Goal: Obtain resource: Download file/media

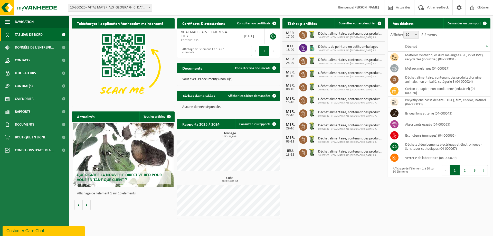
click at [26, 33] on span "Tableau de bord" at bounding box center [29, 34] width 28 height 13
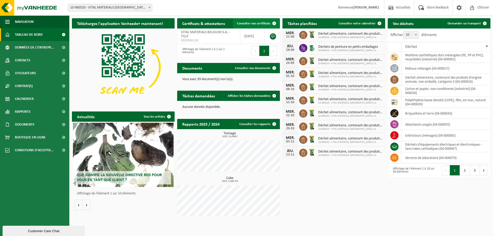
click at [260, 24] on span "Consulter vos certificats" at bounding box center [253, 23] width 33 height 3
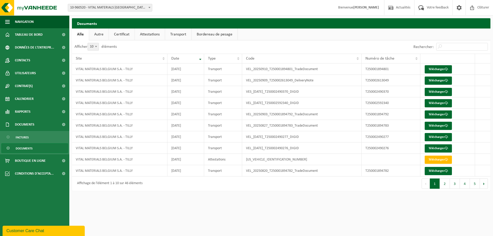
click at [177, 33] on link "Transport" at bounding box center [178, 34] width 26 height 12
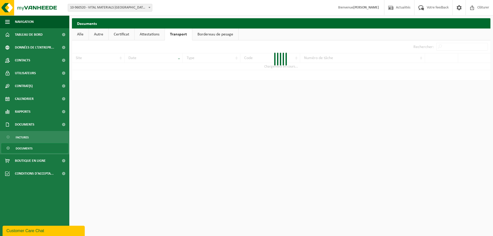
click at [154, 34] on link "Attestations" at bounding box center [149, 34] width 30 height 12
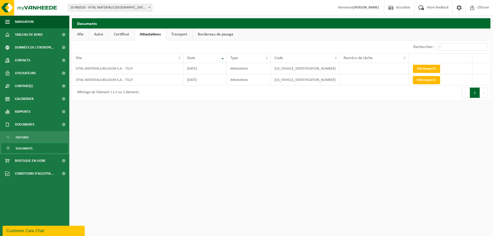
click at [127, 33] on link "Certificat" at bounding box center [122, 34] width 26 height 12
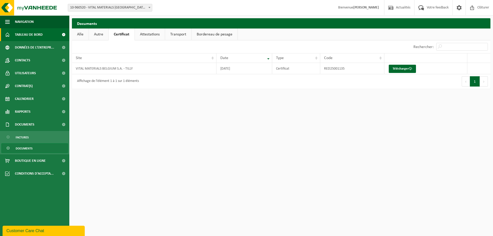
click at [34, 33] on span "Tableau de bord" at bounding box center [29, 34] width 28 height 13
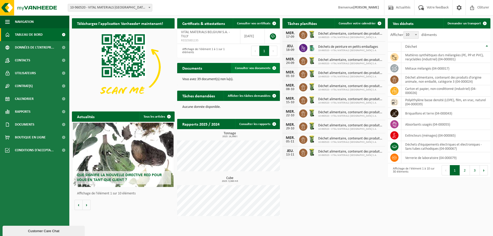
click at [244, 64] on link "Consulter vos documents" at bounding box center [255, 68] width 48 height 10
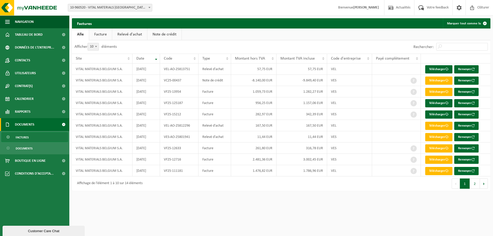
click at [127, 32] on link "Relevé d'achat" at bounding box center [129, 34] width 35 height 12
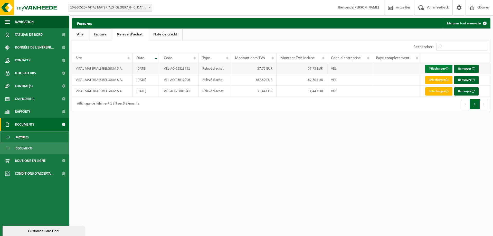
click at [442, 67] on link "Télécharger" at bounding box center [438, 69] width 27 height 8
click at [104, 34] on link "Facture" at bounding box center [100, 34] width 23 height 12
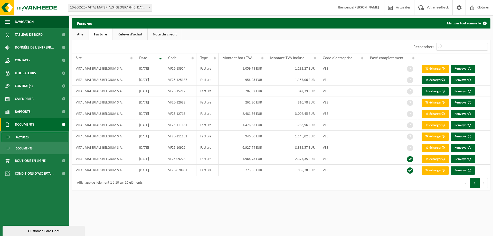
click at [136, 37] on link "Relevé d'achat" at bounding box center [129, 34] width 35 height 12
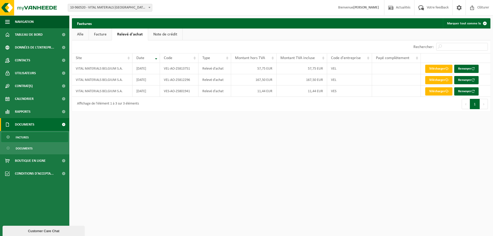
click at [77, 37] on link "Alle" at bounding box center [80, 34] width 17 height 12
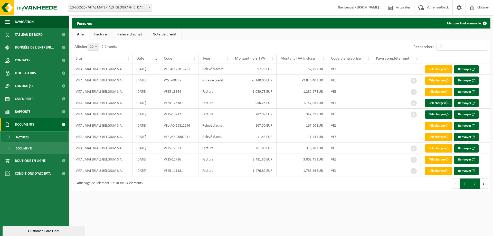
click at [473, 182] on button "2" at bounding box center [474, 183] width 10 height 10
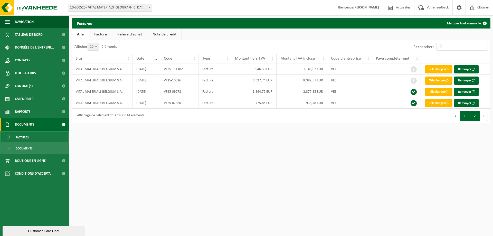
click at [465, 120] on button "1" at bounding box center [464, 116] width 10 height 10
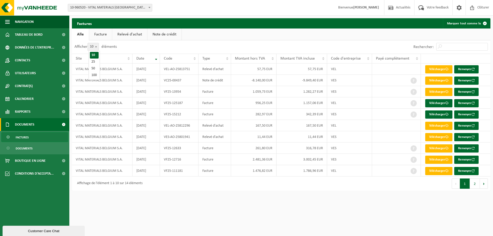
click at [97, 46] on b at bounding box center [96, 46] width 2 height 1
click at [97, 43] on select "10 25 50 100" at bounding box center [96, 43] width 15 height 0
select select "25"
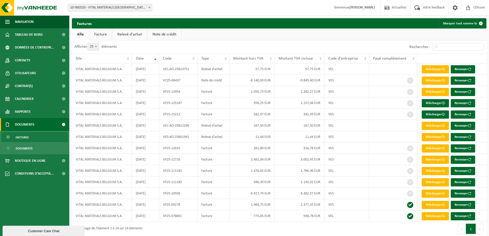
click at [158, 35] on link "Note de crédit" at bounding box center [164, 34] width 34 height 12
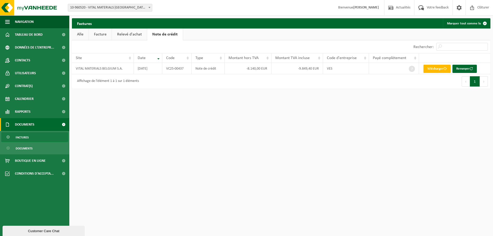
click at [139, 34] on link "Relevé d'achat" at bounding box center [129, 34] width 35 height 12
